Goal: Task Accomplishment & Management: Use online tool/utility

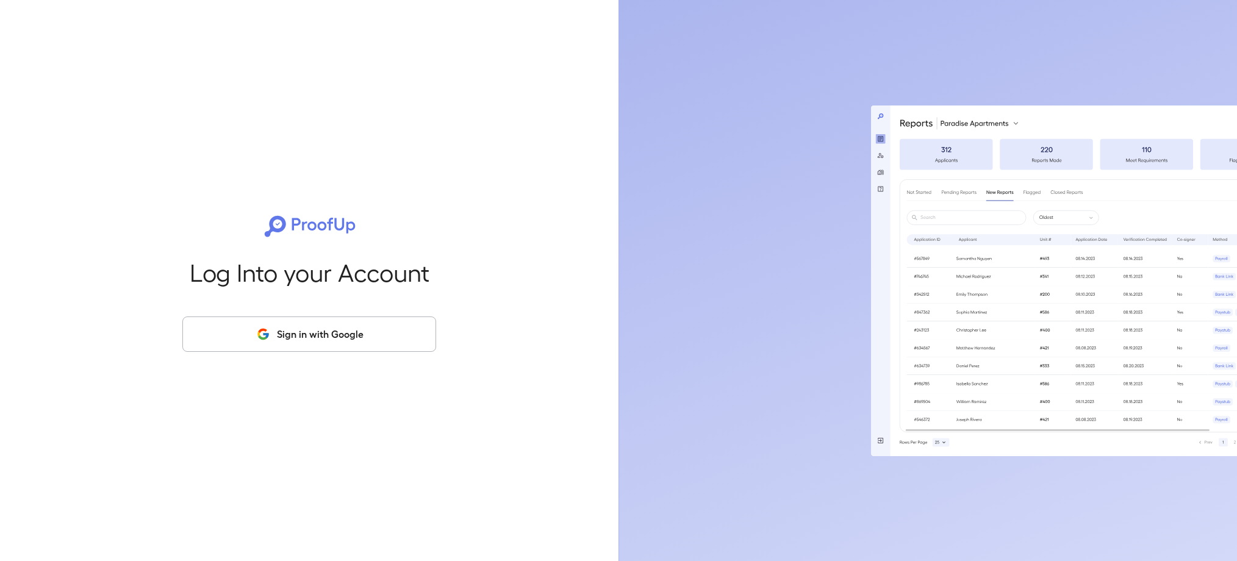
click at [389, 330] on button "Sign in with Google" at bounding box center [309, 334] width 254 height 35
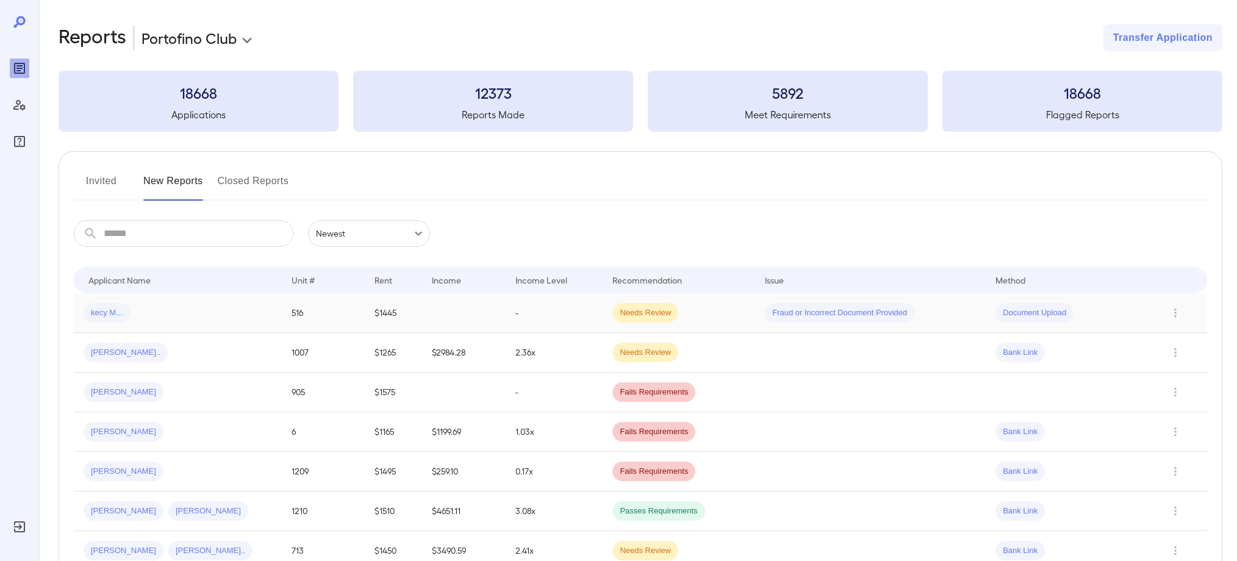
click at [119, 315] on span "kecy M..." at bounding box center [107, 313] width 46 height 12
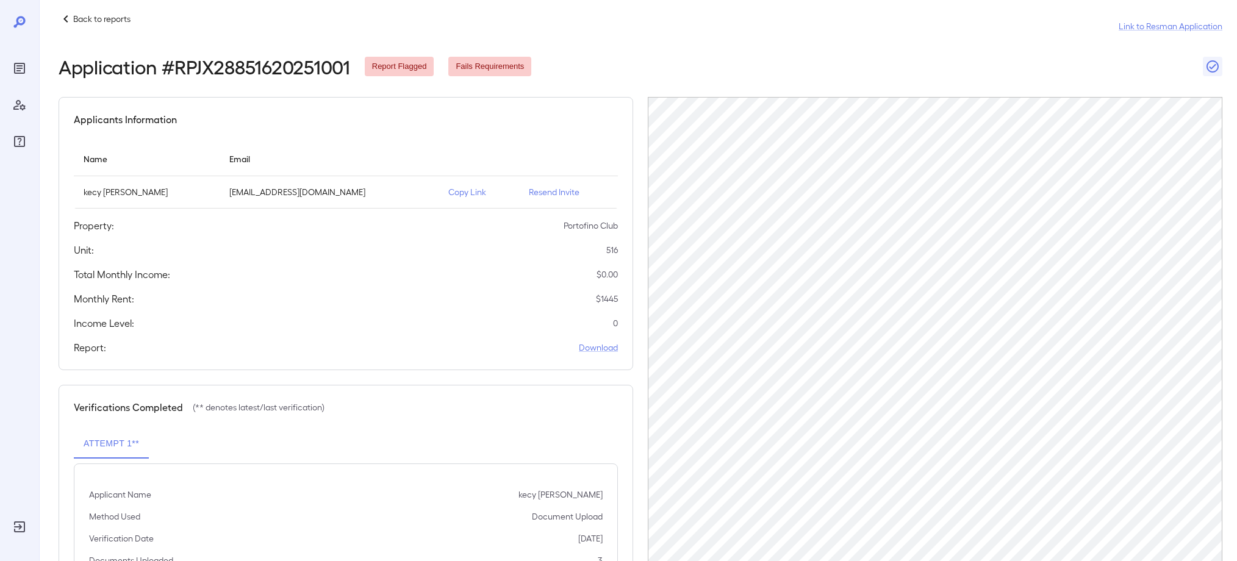
scroll to position [117, 0]
